Goal: Find specific page/section: Find specific page/section

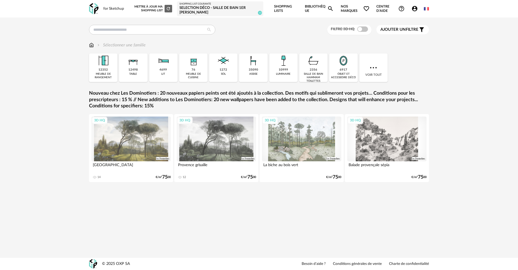
click at [414, 11] on icon "Account Circle icon" at bounding box center [415, 8] width 6 height 6
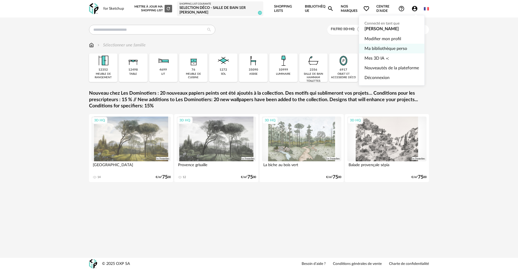
click at [406, 51] on link "Ma bibliothèque perso" at bounding box center [392, 49] width 55 height 10
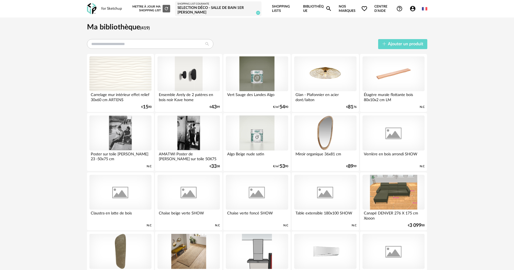
click at [409, 10] on icon "Account Circle icon" at bounding box center [412, 8] width 6 height 6
click at [223, 6] on div "Selection déco - Salle de bain 1er [PERSON_NAME]" at bounding box center [218, 10] width 82 height 9
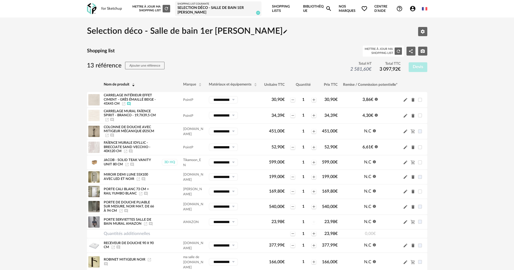
click at [219, 9] on div "Selection déco - Salle de bain 1er [PERSON_NAME]" at bounding box center [218, 10] width 82 height 9
